Goal: Task Accomplishment & Management: Use online tool/utility

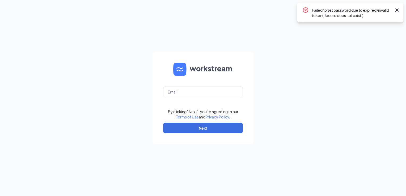
click at [396, 7] on icon "Cross" at bounding box center [397, 10] width 6 height 6
click at [396, 10] on icon "Cross" at bounding box center [396, 10] width 3 height 3
click at [203, 94] on input "text" at bounding box center [203, 92] width 80 height 11
type input "peterk2260@gmail.com"
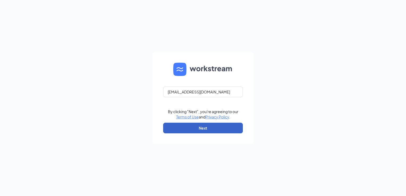
drag, startPoint x: 206, startPoint y: 127, endPoint x: 211, endPoint y: 126, distance: 5.2
click at [206, 127] on button "Next" at bounding box center [203, 128] width 80 height 11
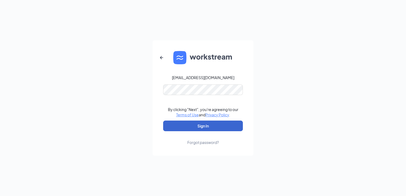
click at [210, 126] on button "Sign In" at bounding box center [203, 126] width 80 height 11
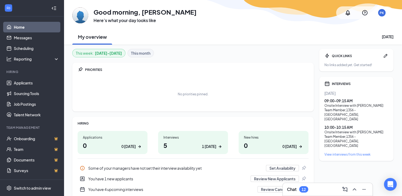
click at [173, 143] on h1 "5 1 today" at bounding box center [192, 145] width 59 height 9
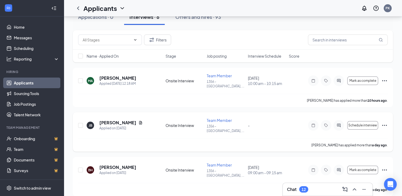
scroll to position [17, 0]
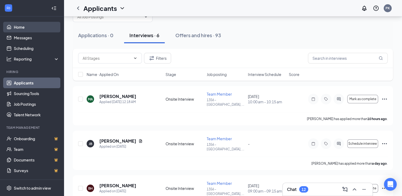
click at [23, 26] on link "Home" at bounding box center [36, 27] width 45 height 11
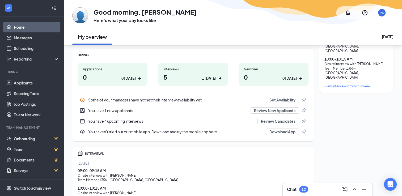
scroll to position [80, 0]
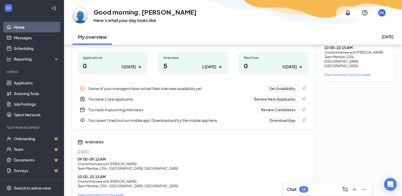
click at [111, 99] on div "You have 1 new applicants" at bounding box center [167, 98] width 159 height 5
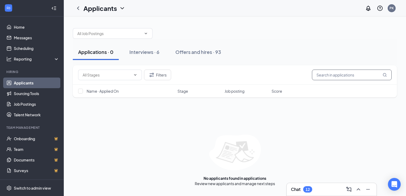
click at [336, 78] on input "text" at bounding box center [352, 75] width 80 height 11
drag, startPoint x: 318, startPoint y: 74, endPoint x: 320, endPoint y: 84, distance: 10.3
click at [319, 78] on input "balvarado" at bounding box center [352, 75] width 80 height 11
type input "[PERSON_NAME]"
click at [385, 76] on icon "MagnifyingGlass" at bounding box center [385, 75] width 4 height 4
